Goal: Transaction & Acquisition: Purchase product/service

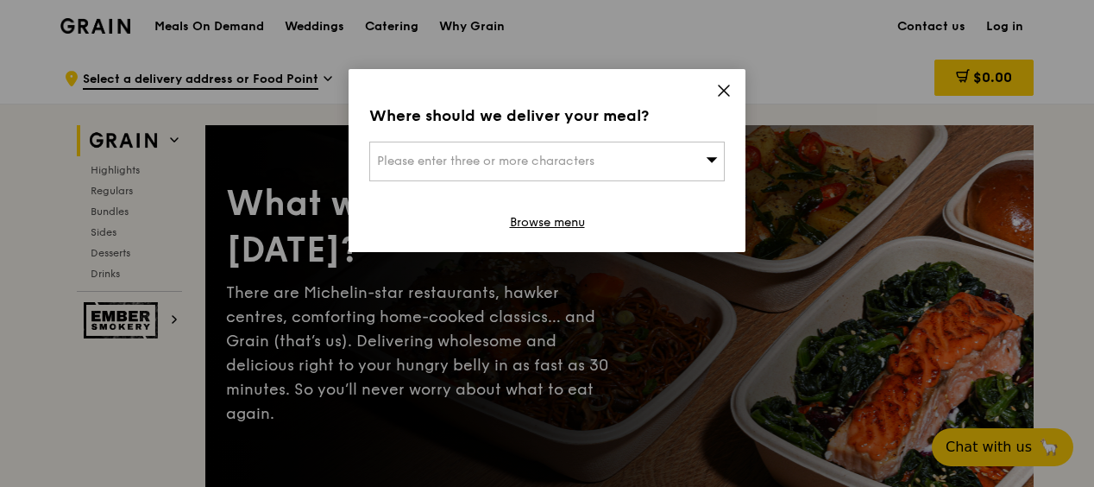
click at [580, 161] on span "Please enter three or more characters" at bounding box center [485, 161] width 217 height 15
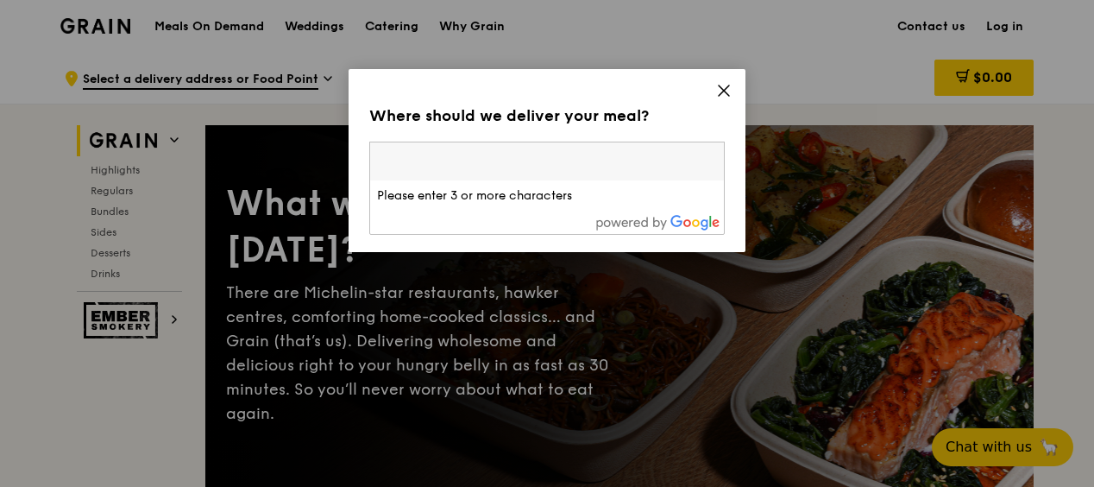
click at [729, 90] on icon at bounding box center [724, 91] width 16 height 16
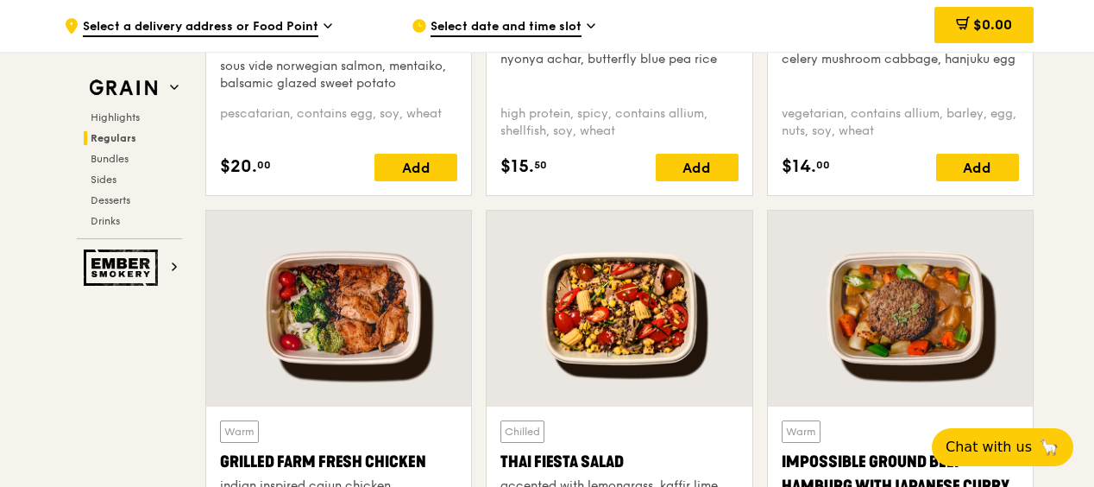
scroll to position [2071, 0]
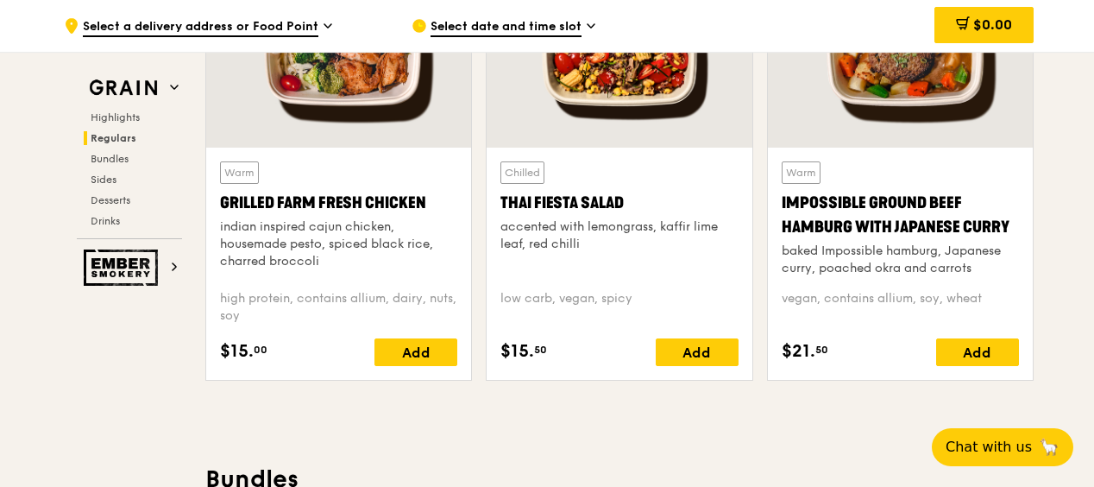
drag, startPoint x: 630, startPoint y: 196, endPoint x: 498, endPoint y: 204, distance: 132.3
click at [498, 204] on div "Chilled Thai Fiesta Salad accented with lemongrass, kaffir lime leaf, red chill…" at bounding box center [619, 264] width 265 height 232
copy div "Thai Fiesta Salad"
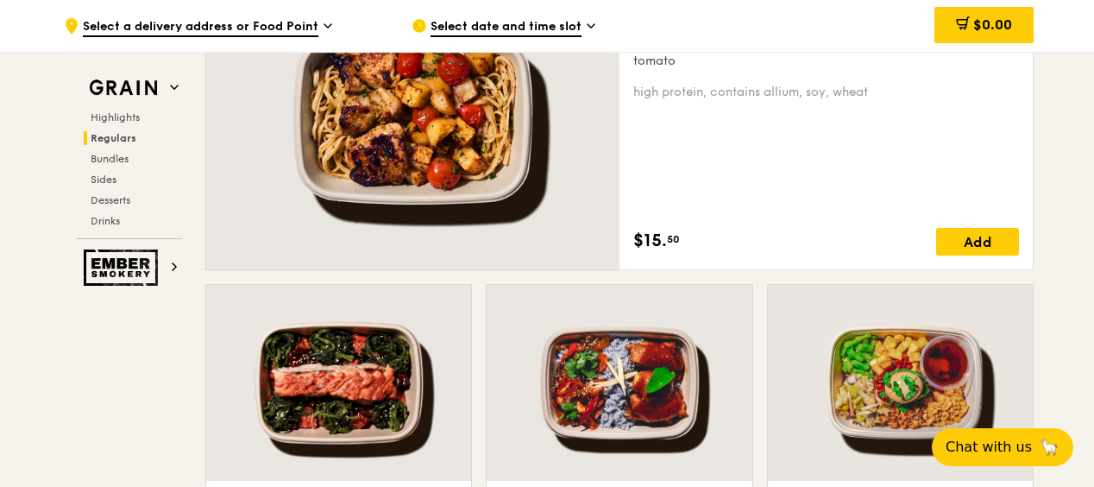
scroll to position [1553, 0]
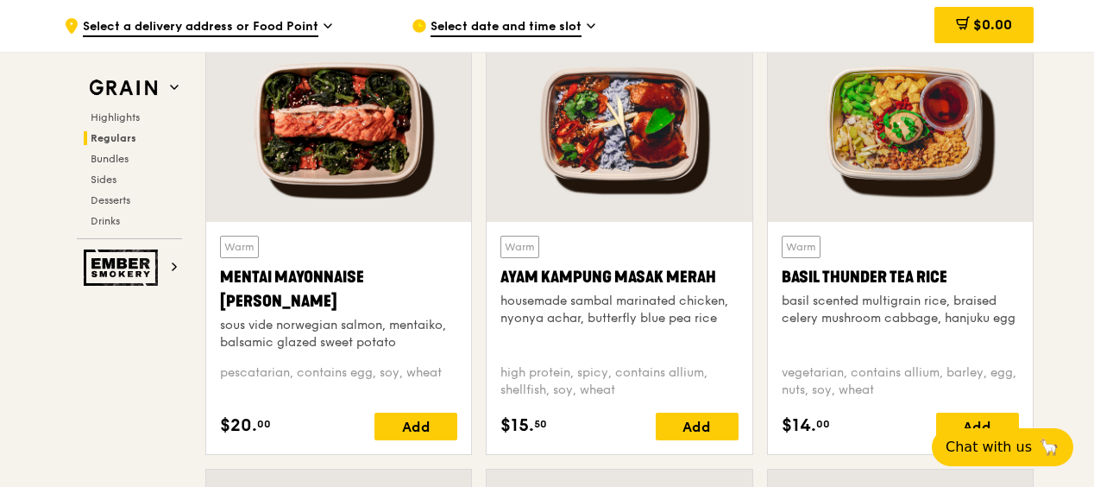
drag, startPoint x: 285, startPoint y: 291, endPoint x: 217, endPoint y: 285, distance: 68.4
click at [217, 285] on div "Warm Mentai Mayonnaise Aburi Salmon sous vide norwegian salmon, mentaiko, balsa…" at bounding box center [338, 338] width 265 height 232
click at [499, 280] on div "Warm Ayam [GEOGRAPHIC_DATA] housemade sambal marinated chicken, nyonya achar, b…" at bounding box center [619, 338] width 265 height 232
drag, startPoint x: 943, startPoint y: 274, endPoint x: 782, endPoint y: 274, distance: 161.3
click at [782, 274] on div "Basil Thunder Tea Rice" at bounding box center [900, 277] width 237 height 24
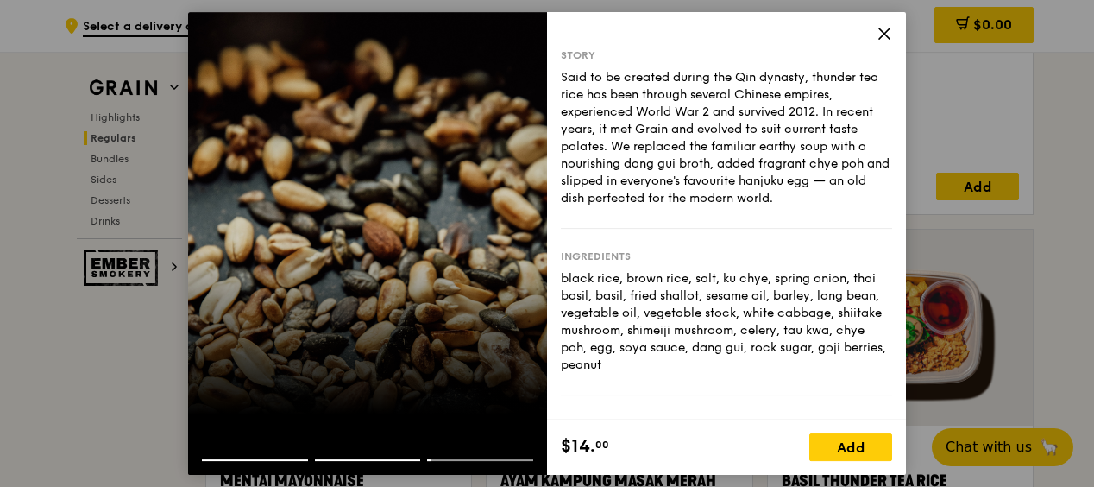
scroll to position [1294, 0]
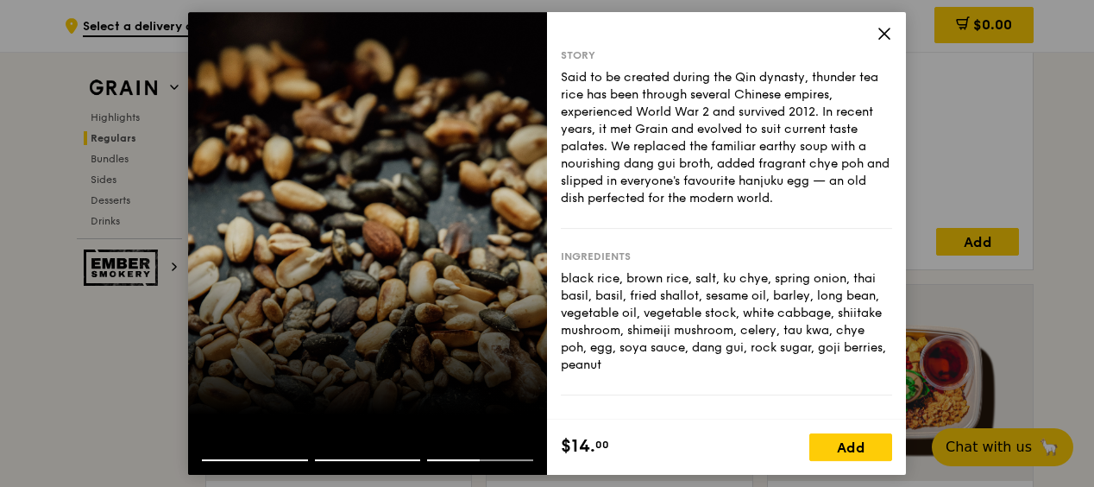
drag, startPoint x: 808, startPoint y: 193, endPoint x: 557, endPoint y: 78, distance: 275.6
click at [557, 78] on div "Story Said to be created during the Qin dynasty, thunder tea rice has been thro…" at bounding box center [726, 215] width 359 height 407
copy div "Said to be created during the Qin dynasty, thunder tea rice has been through se…"
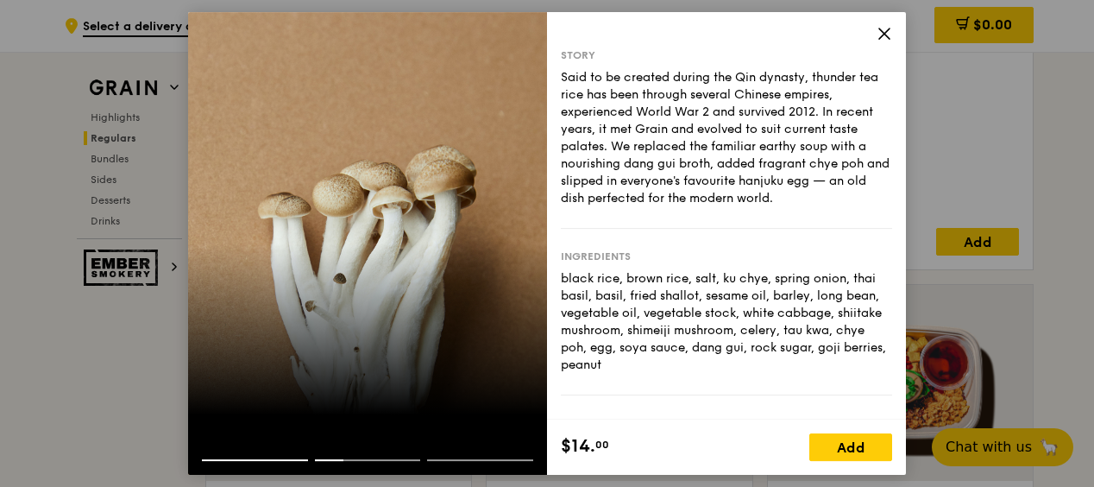
click at [888, 28] on icon at bounding box center [885, 34] width 16 height 16
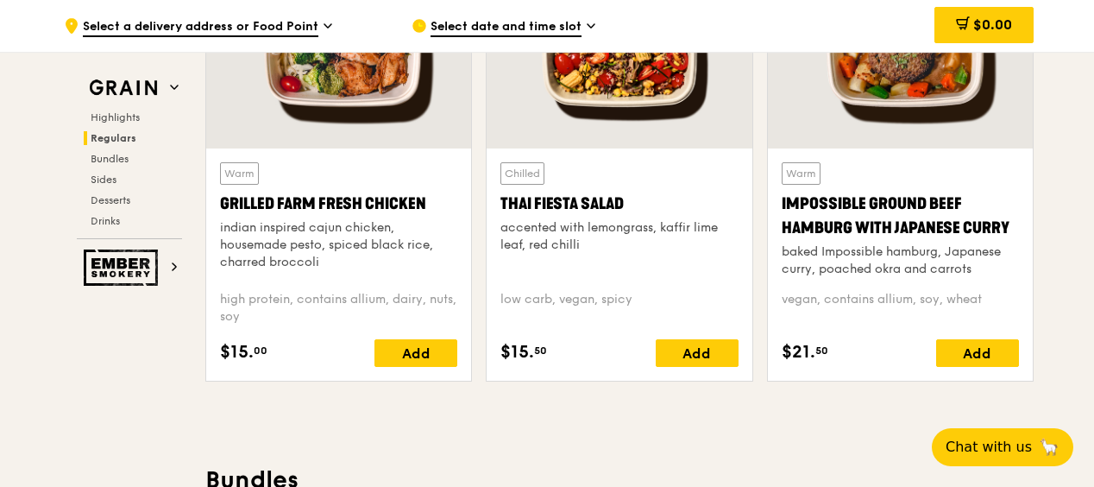
scroll to position [2071, 0]
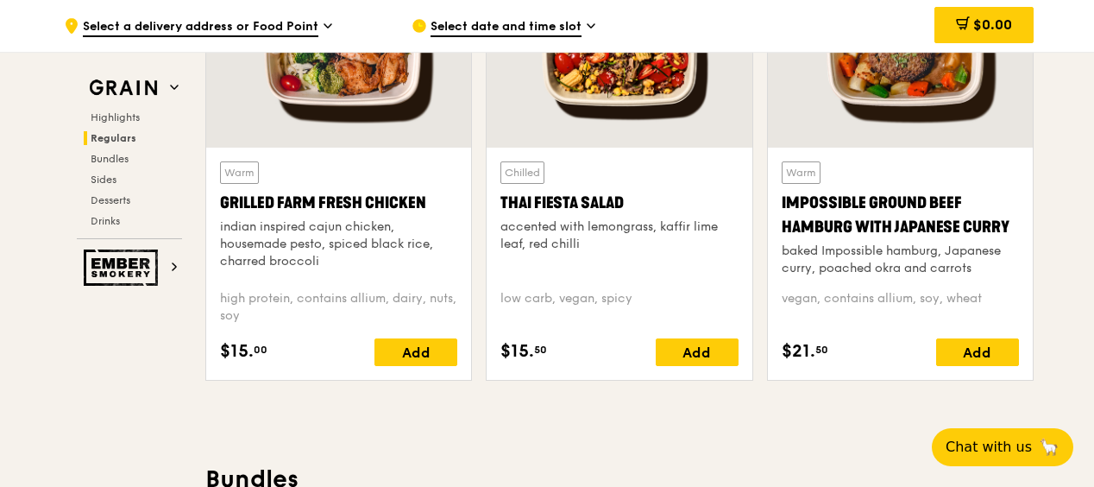
drag, startPoint x: 591, startPoint y: 238, endPoint x: 518, endPoint y: 232, distance: 73.6
click at [518, 232] on div "accented with lemongrass, kaffir lime leaf, red chilli" at bounding box center [618, 235] width 237 height 35
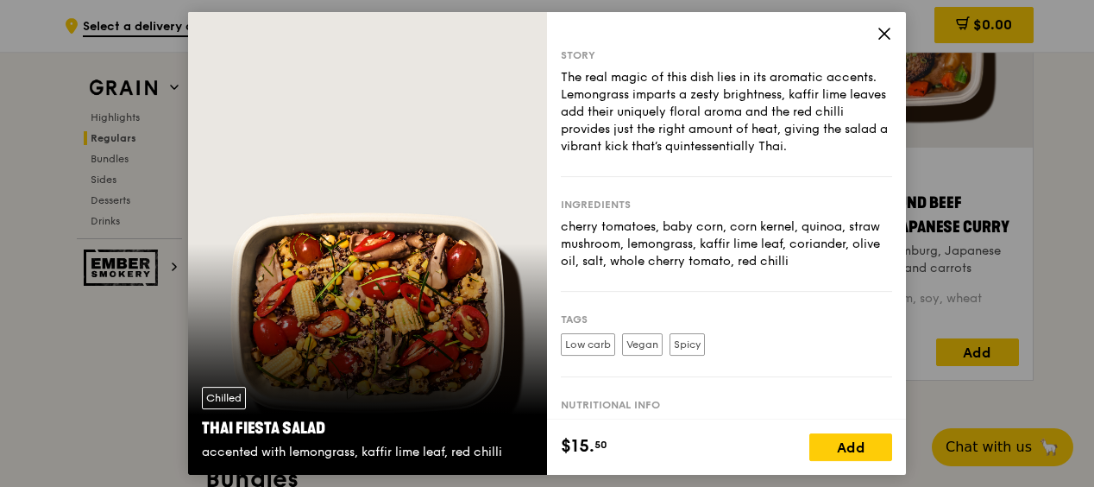
drag, startPoint x: 847, startPoint y: 145, endPoint x: 561, endPoint y: 71, distance: 295.9
click at [561, 71] on div "The real magic of this dish lies in its aromatic accents. Lemongrass imparts a …" at bounding box center [726, 112] width 331 height 86
copy div "The real magic of this dish lies in its aromatic accents. Lemongrass imparts a …"
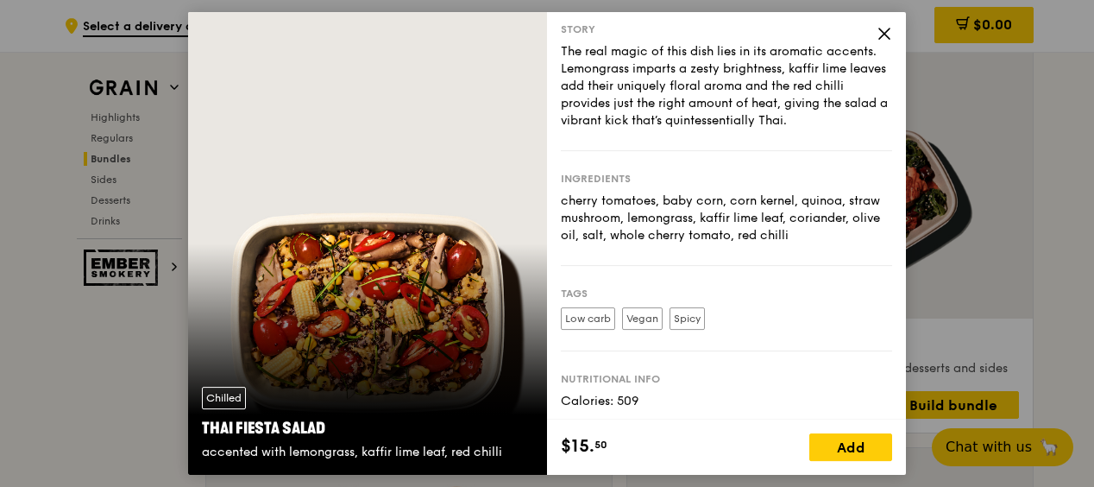
scroll to position [0, 0]
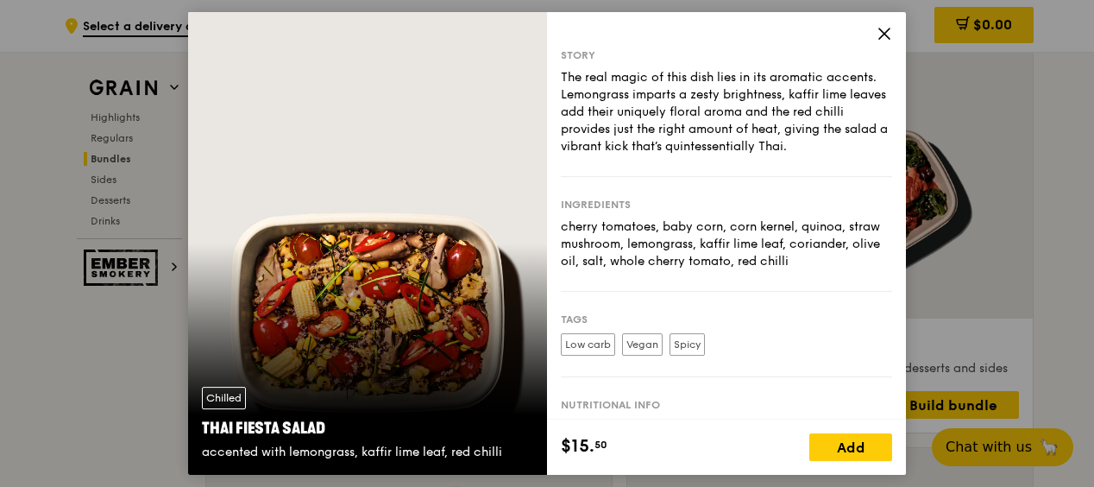
click at [883, 27] on icon at bounding box center [885, 34] width 16 height 16
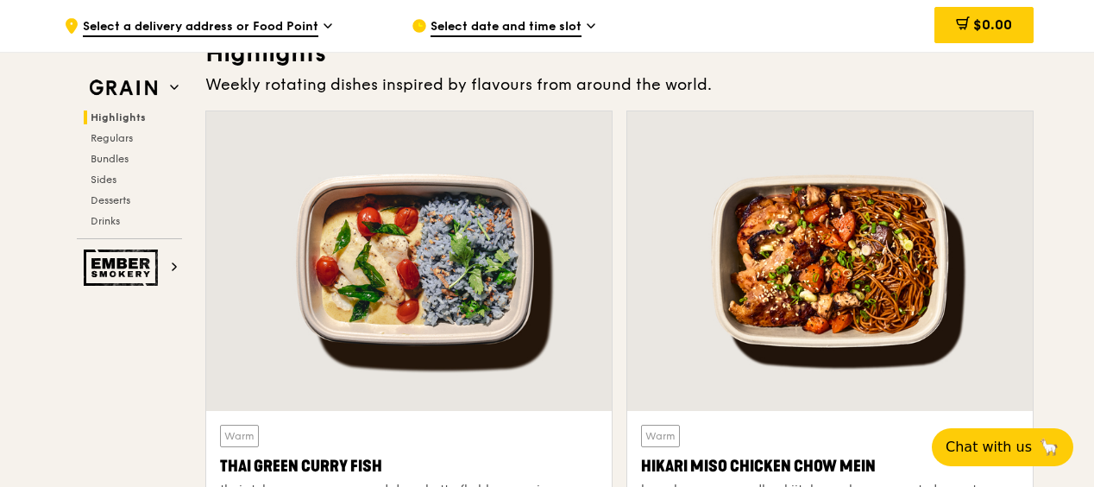
scroll to position [777, 0]
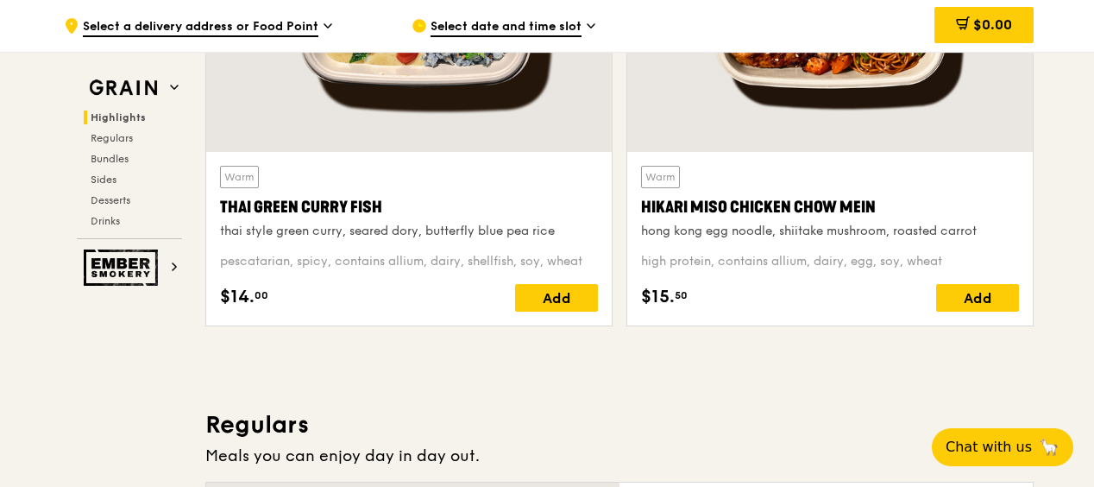
click at [462, 253] on div "pescatarian, spicy, contains allium, dairy, shellfish, soy, wheat" at bounding box center [409, 261] width 378 height 17
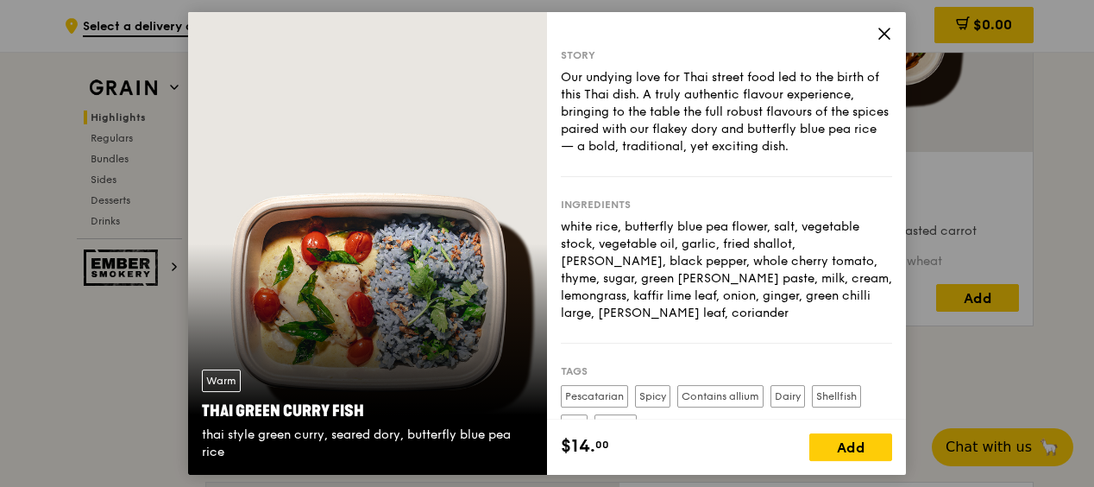
drag, startPoint x: 847, startPoint y: 148, endPoint x: 563, endPoint y: 89, distance: 290.0
click at [578, 100] on div "Our undying love for Thai street food led to the birth of this Thai dish. A tru…" at bounding box center [726, 112] width 331 height 86
drag, startPoint x: 563, startPoint y: 89, endPoint x: 551, endPoint y: 69, distance: 23.2
click at [551, 70] on div "Story Our undying love for Thai street food led to the birth of this Thai dish.…" at bounding box center [726, 215] width 359 height 407
click at [555, 69] on div "Story Our undying love for Thai street food led to the birth of this Thai dish.…" at bounding box center [726, 215] width 359 height 407
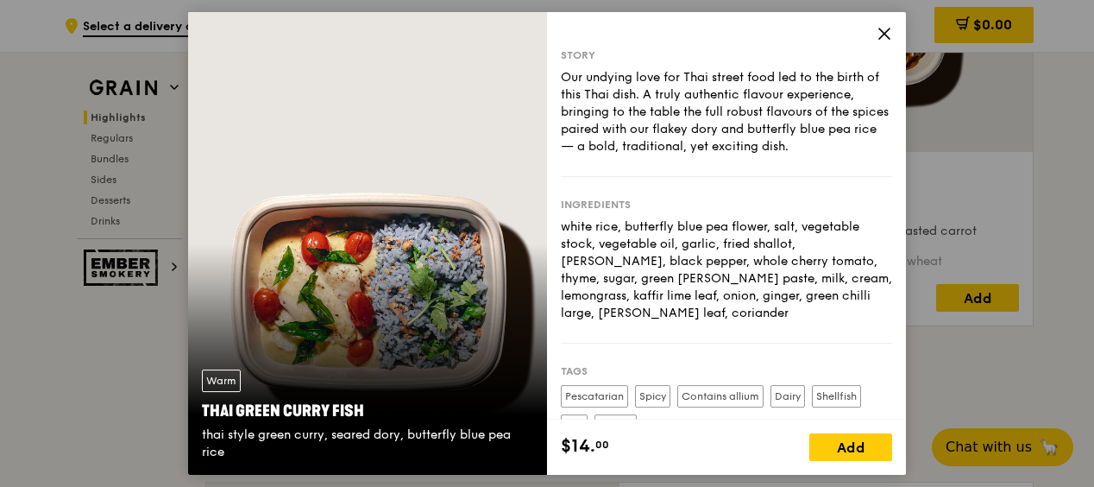
drag, startPoint x: 557, startPoint y: 71, endPoint x: 794, endPoint y: 101, distance: 238.3
click at [792, 101] on div "Our undying love for Thai street food led to the birth of this Thai dish. A tru…" at bounding box center [726, 112] width 331 height 86
drag, startPoint x: 858, startPoint y: 145, endPoint x: 622, endPoint y: 123, distance: 236.5
click at [632, 127] on div "Our undying love for Thai street food led to the birth of this Thai dish. A tru…" at bounding box center [726, 112] width 331 height 86
drag, startPoint x: 622, startPoint y: 123, endPoint x: 592, endPoint y: 105, distance: 35.2
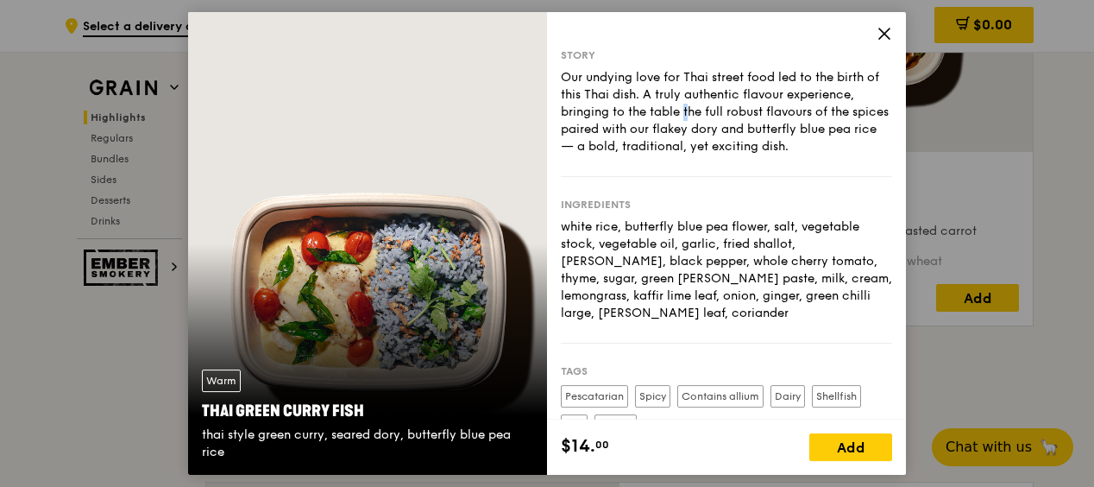
click at [595, 107] on div "Our undying love for Thai street food led to the birth of this Thai dish. A tru…" at bounding box center [726, 112] width 331 height 86
drag, startPoint x: 592, startPoint y: 105, endPoint x: 569, endPoint y: 89, distance: 27.8
click at [571, 91] on div "Our undying love for Thai street food led to the birth of this Thai dish. A tru…" at bounding box center [726, 112] width 331 height 86
click at [569, 88] on div "Our undying love for Thai street food led to the birth of this Thai dish. A tru…" at bounding box center [726, 112] width 331 height 86
drag, startPoint x: 561, startPoint y: 78, endPoint x: 846, endPoint y: 142, distance: 292.0
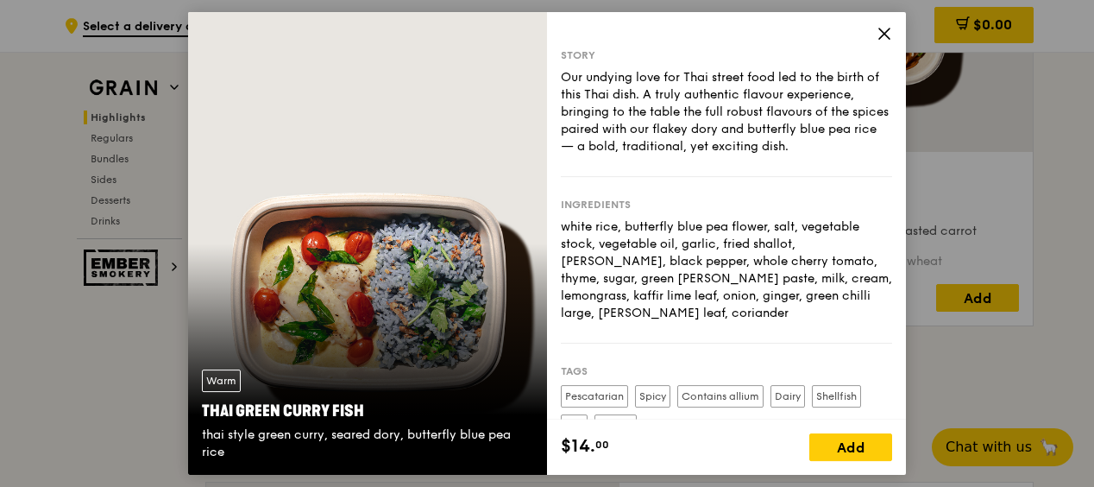
click at [846, 142] on div "Our undying love for Thai street food led to the birth of this Thai dish. A tru…" at bounding box center [726, 112] width 331 height 86
copy div "Our undying love for Thai street food led to the birth of this Thai dish. A tru…"
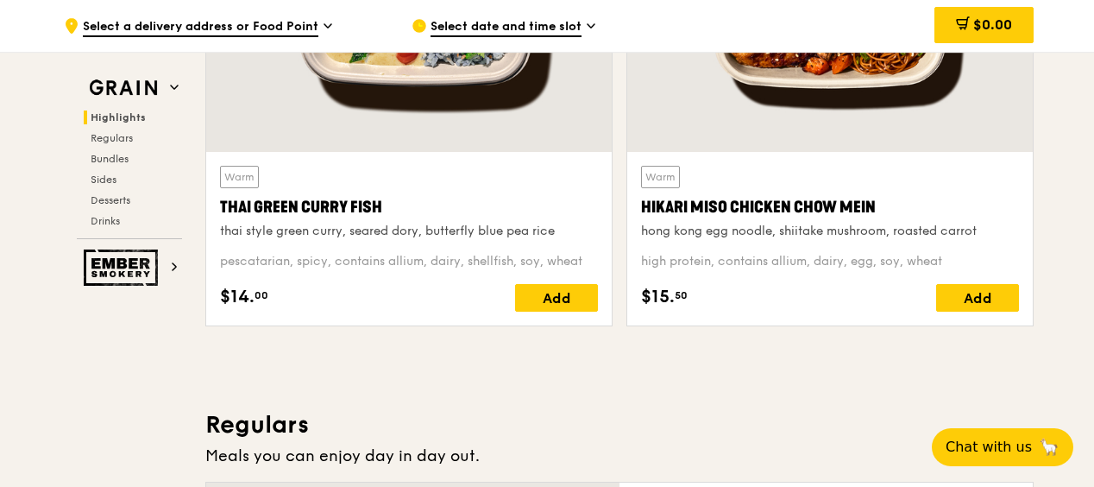
drag, startPoint x: 580, startPoint y: 256, endPoint x: 221, endPoint y: 261, distance: 358.9
click at [221, 261] on div "pescatarian, spicy, contains allium, dairy, shellfish, soy, wheat" at bounding box center [409, 261] width 378 height 17
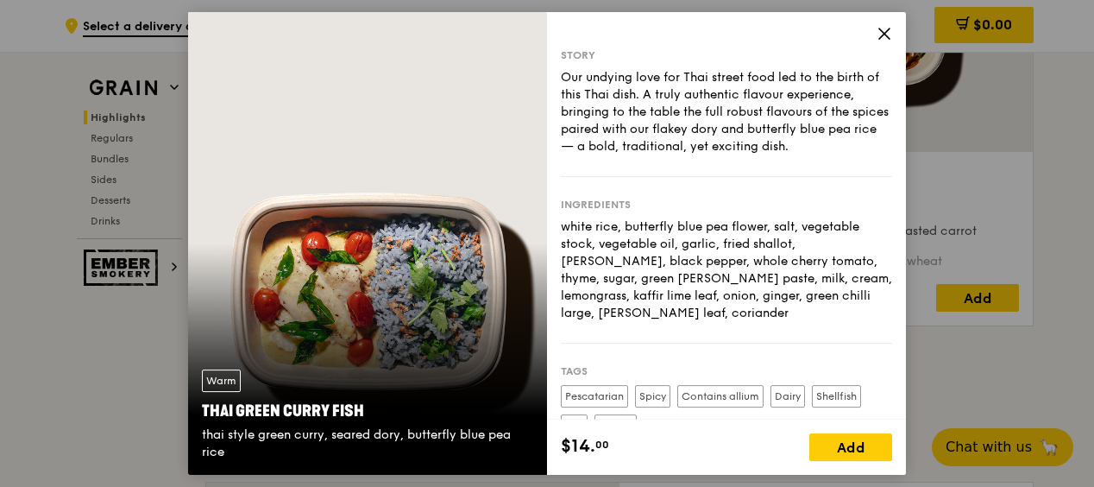
copy div "pescatarian, spicy, contains allium, dairy, shellfish, soy, whea"
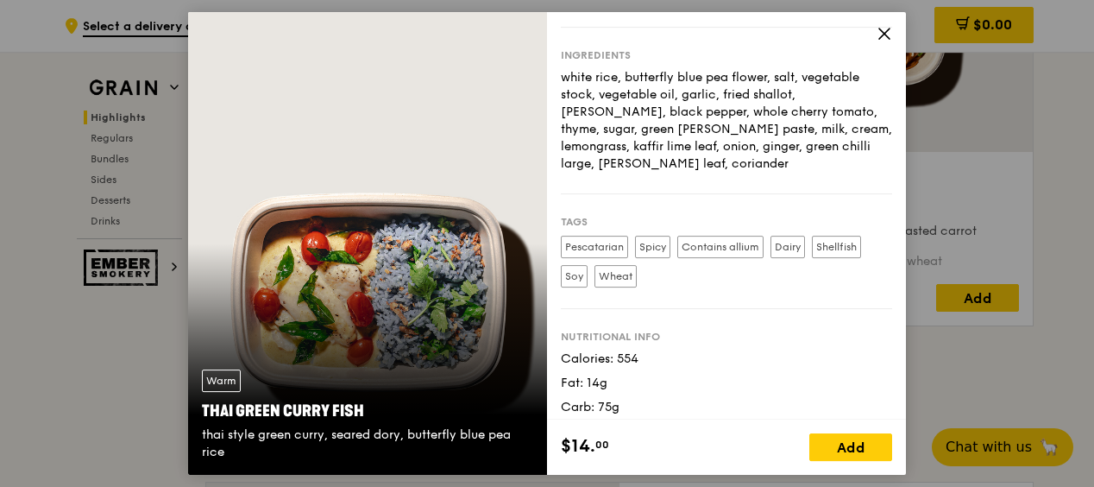
scroll to position [181, 0]
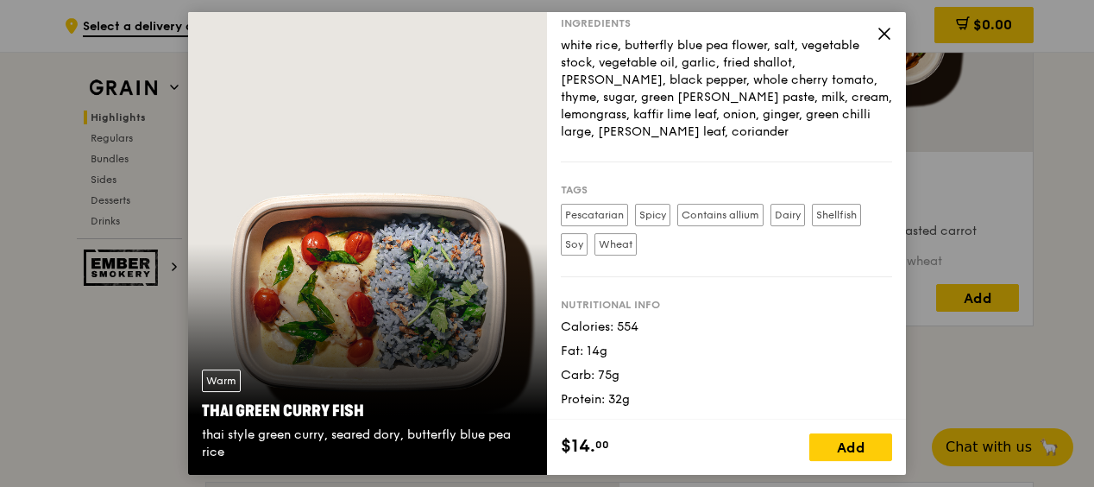
drag, startPoint x: 710, startPoint y: 262, endPoint x: 563, endPoint y: 213, distance: 154.7
click at [563, 213] on div "Tags Pescatarian Spicy Contains allium [GEOGRAPHIC_DATA] Shellfish Soy Wheat" at bounding box center [726, 219] width 331 height 115
copy div "Pescatarian Spicy Contains allium Dairy Shellfish Soy Wheat"
click at [884, 31] on icon at bounding box center [885, 34] width 16 height 16
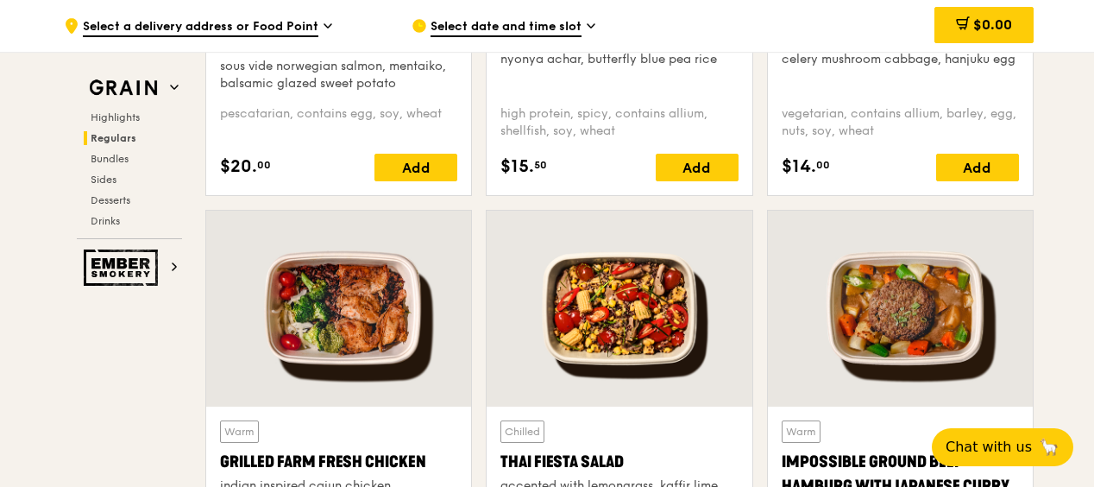
scroll to position [2071, 0]
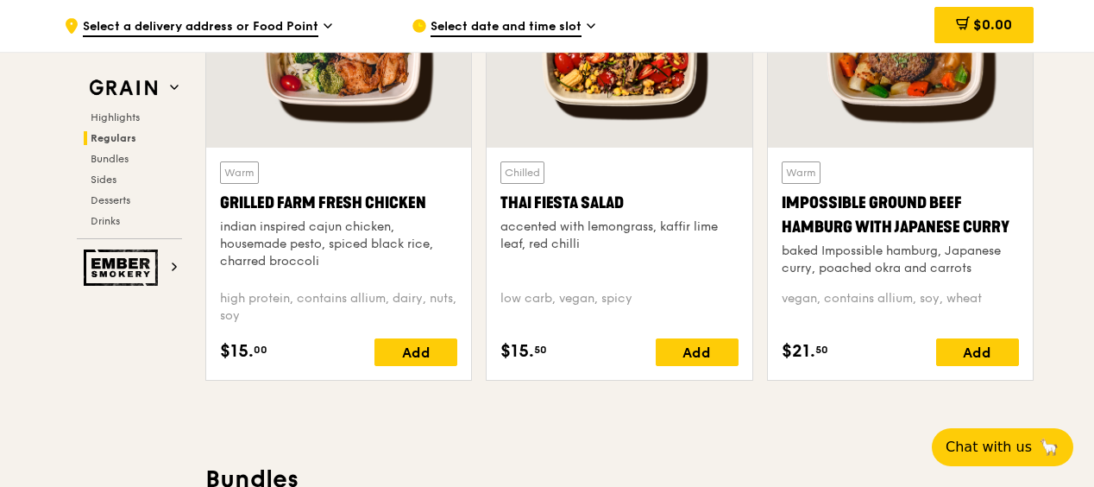
click at [370, 290] on div "high protein, contains allium, dairy, nuts, soy" at bounding box center [338, 307] width 237 height 35
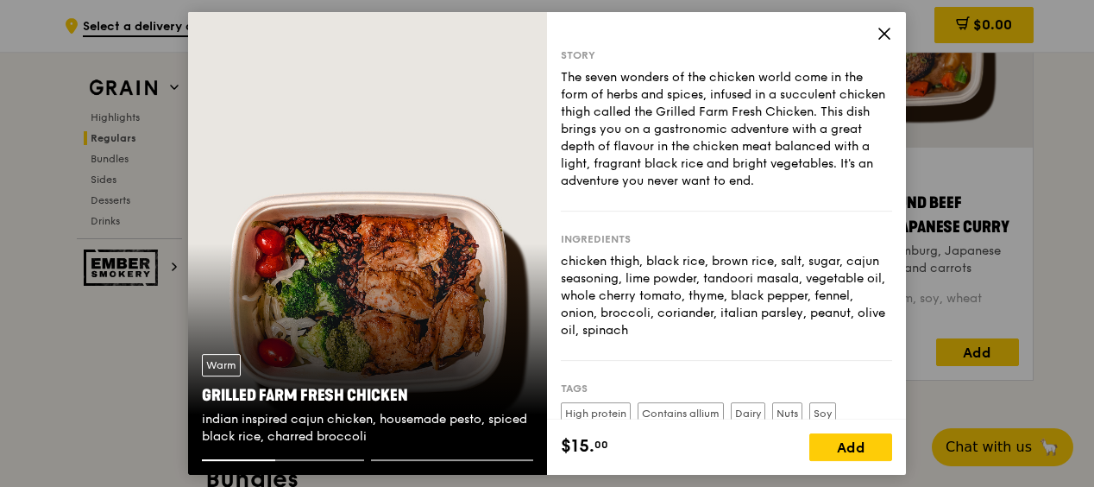
drag, startPoint x: 771, startPoint y: 338, endPoint x: 555, endPoint y: 267, distance: 227.8
click at [555, 267] on div "Story The seven wonders of the chicken world come in the form of herbs and spic…" at bounding box center [726, 215] width 359 height 407
copy div "chicken thigh, black rice, brown rice, salt, sugar, cajun seasoning, lime powde…"
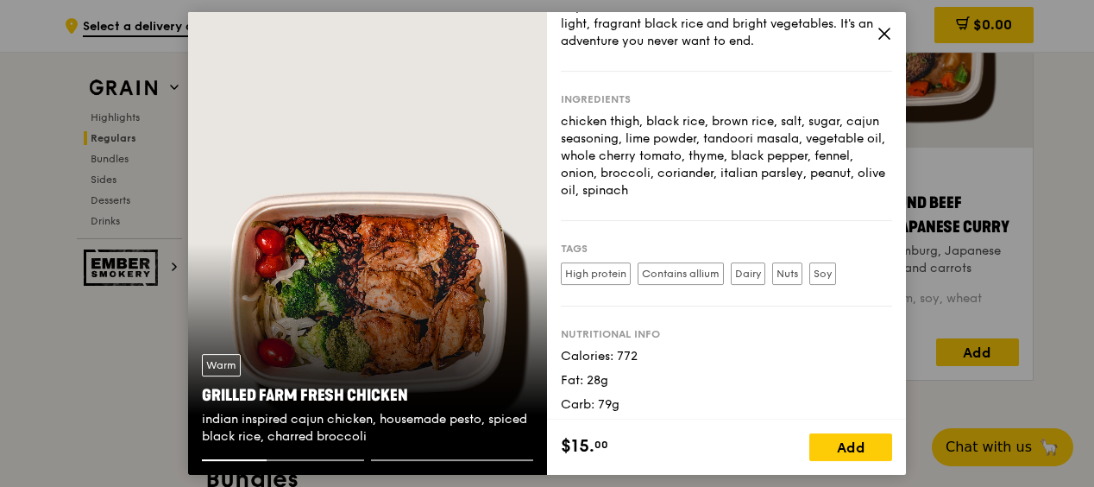
scroll to position [170, 0]
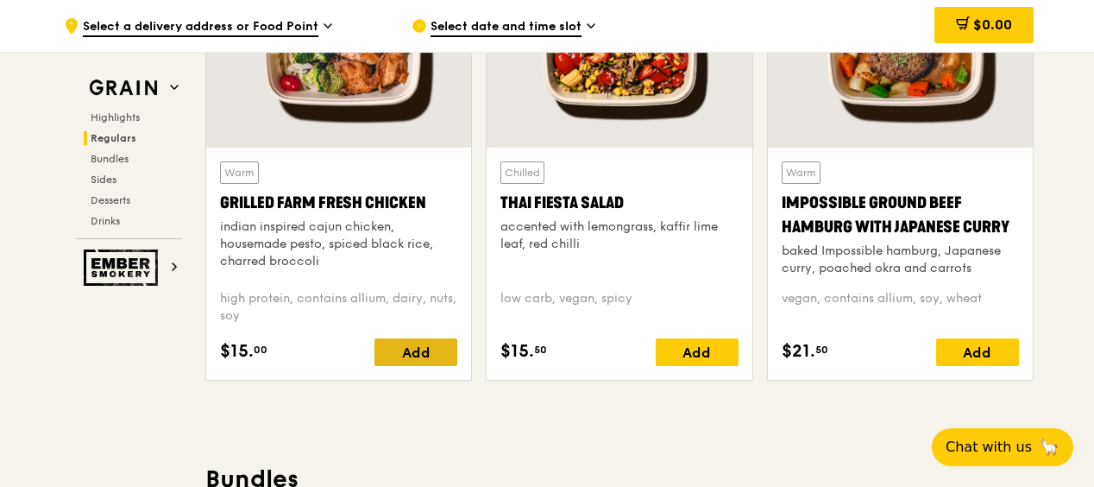
click at [428, 348] on div "Add" at bounding box center [415, 352] width 83 height 28
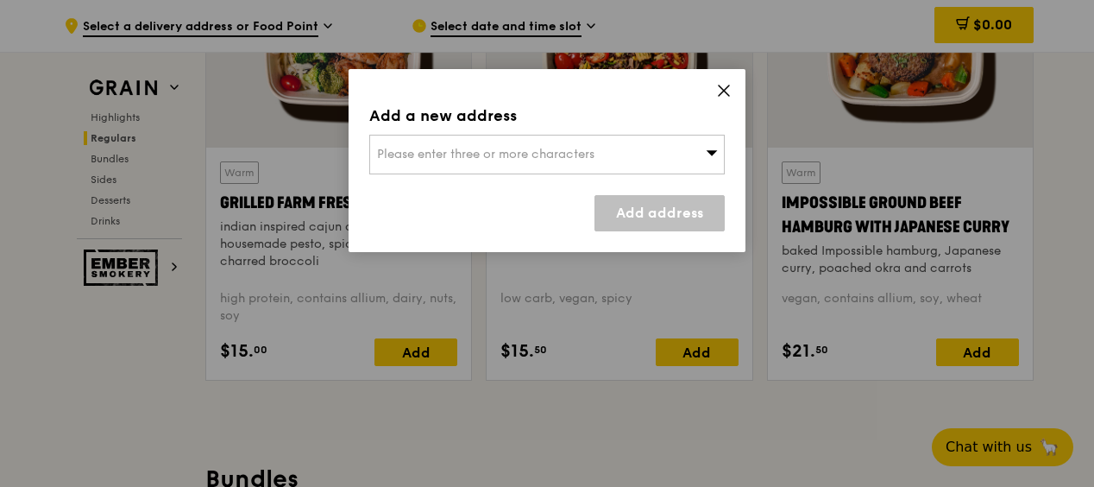
click at [454, 157] on span "Please enter three or more characters" at bounding box center [485, 154] width 217 height 15
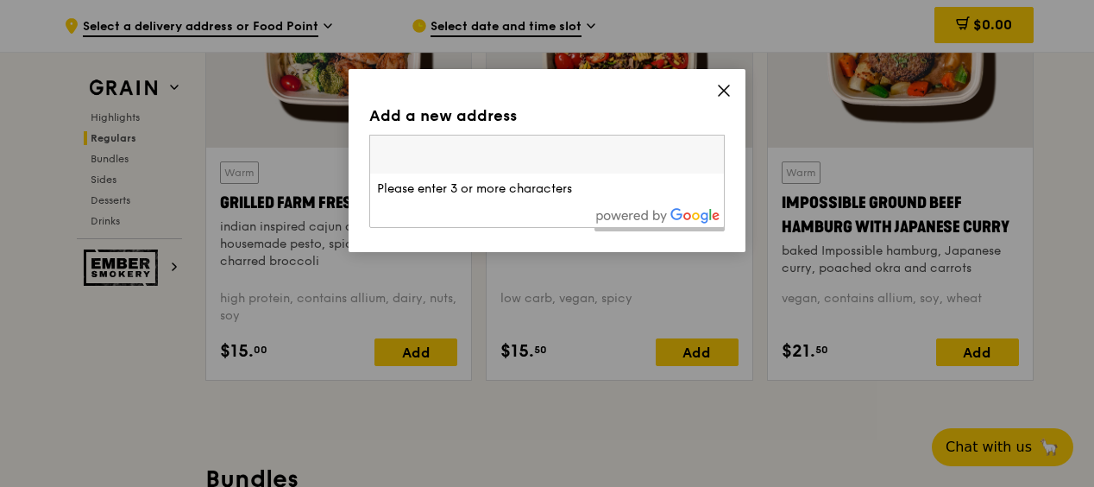
click at [418, 231] on div "Add a new address Please enter three or more characters Please enter 3 or more …" at bounding box center [547, 160] width 397 height 183
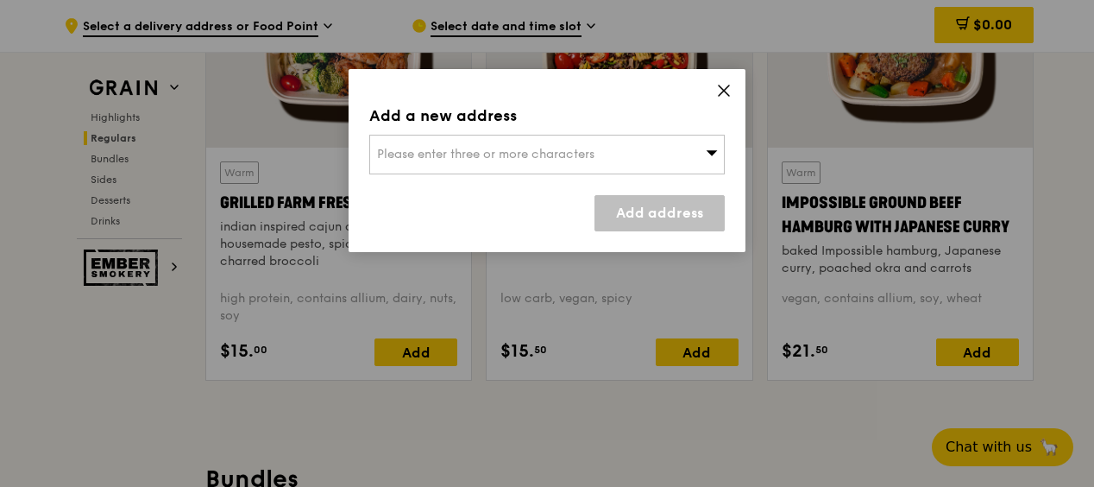
drag, startPoint x: 722, startPoint y: 90, endPoint x: 711, endPoint y: 96, distance: 12.7
click at [722, 90] on icon at bounding box center [724, 91] width 16 height 16
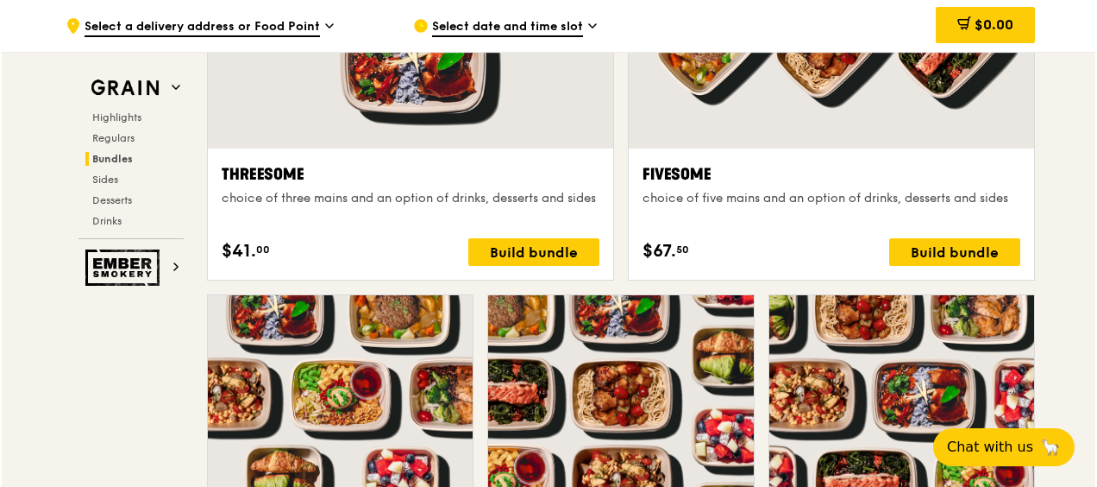
scroll to position [3188, 0]
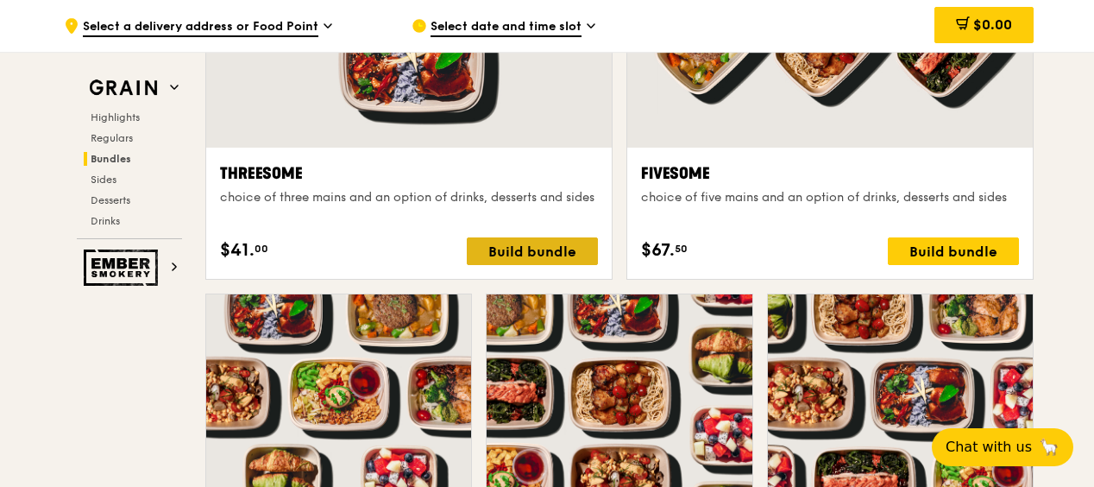
click at [523, 255] on div "Build bundle" at bounding box center [532, 251] width 131 height 28
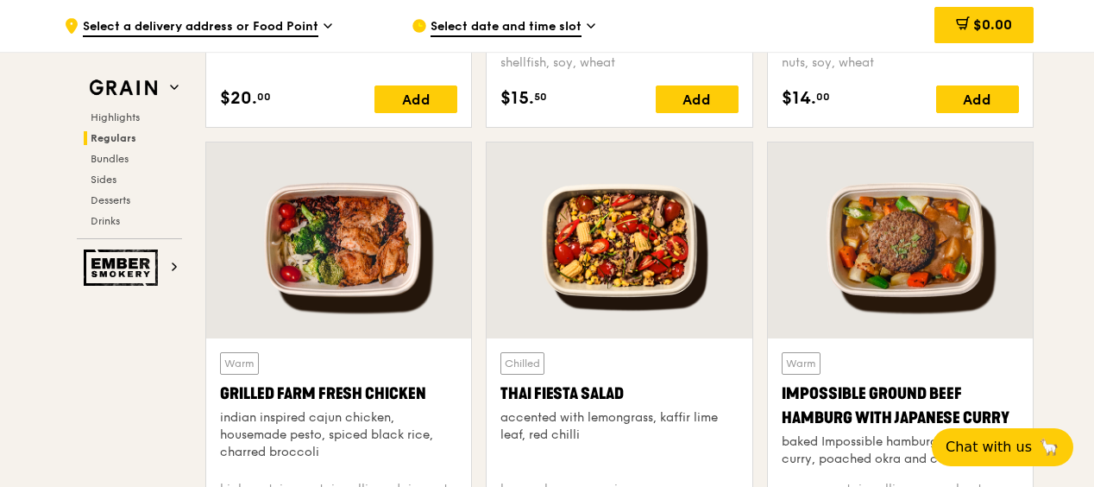
scroll to position [1935, 0]
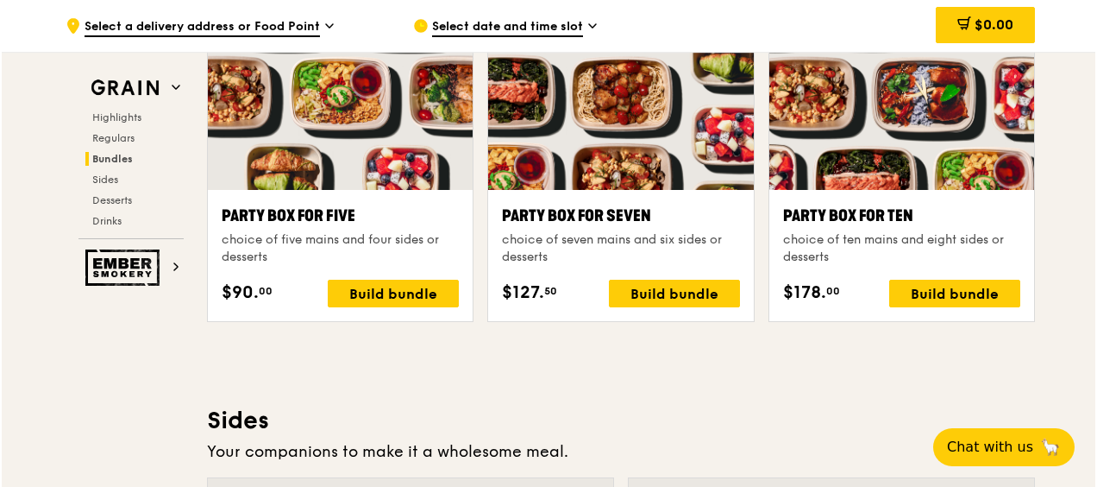
scroll to position [3229, 0]
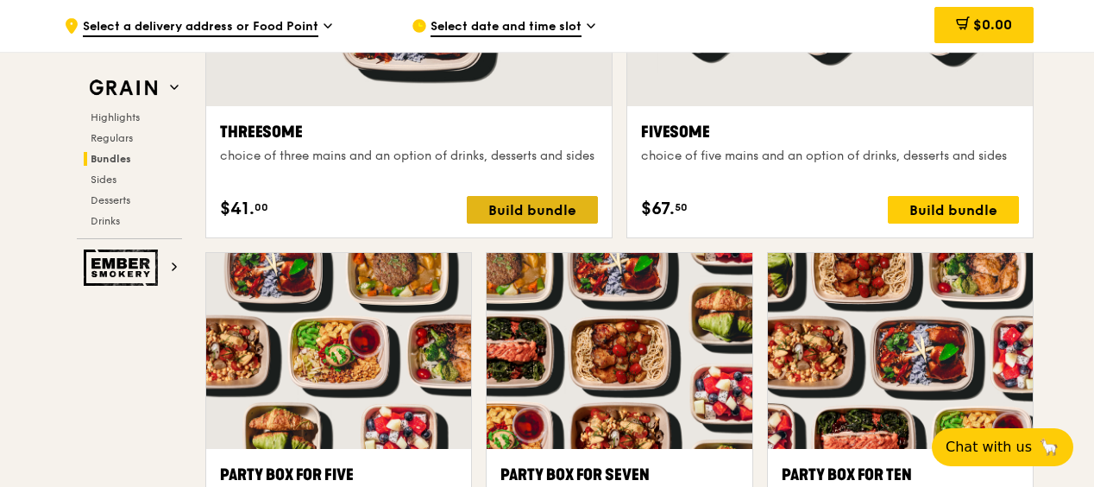
click at [539, 201] on div "Build bundle" at bounding box center [532, 210] width 131 height 28
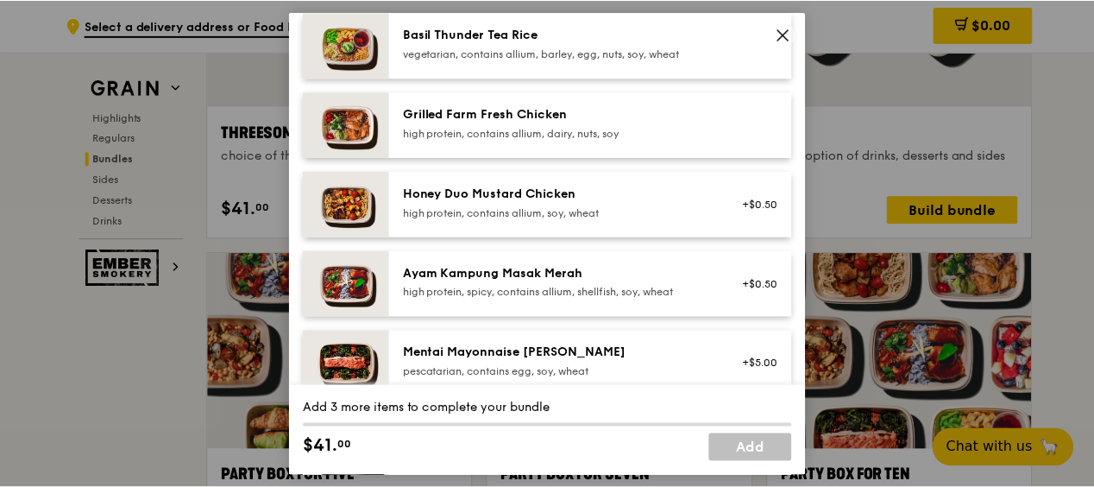
scroll to position [457, 0]
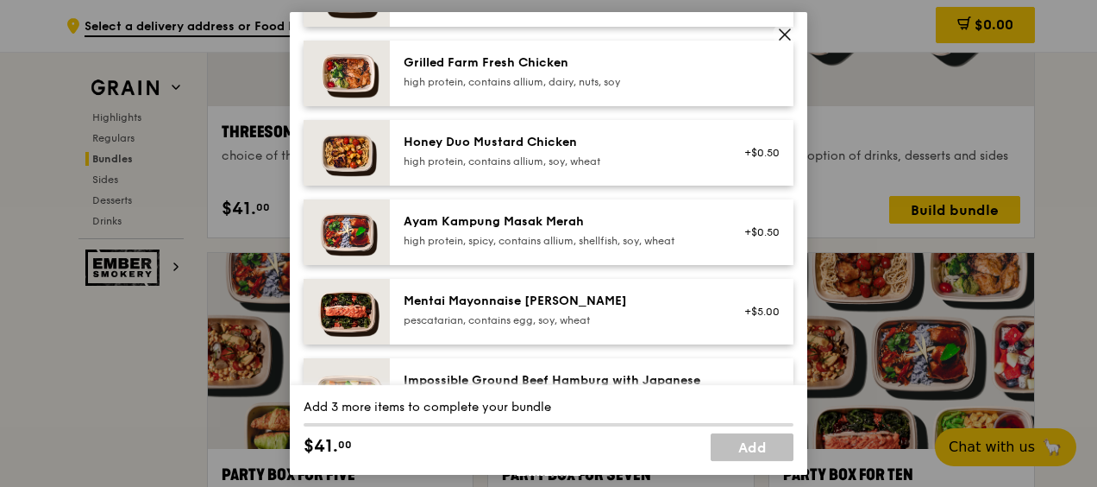
click at [785, 31] on icon at bounding box center [785, 35] width 16 height 16
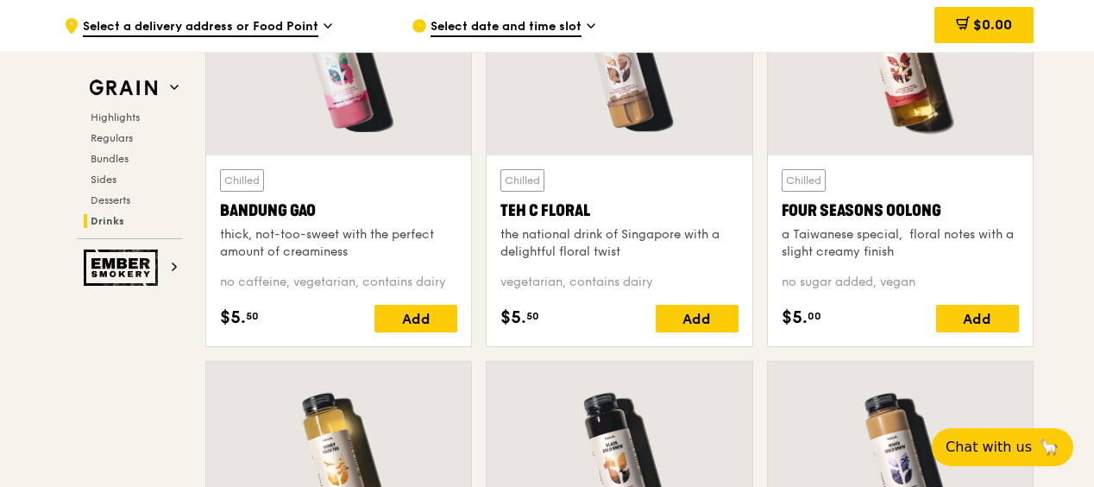
scroll to position [5818, 0]
